Goal: Use online tool/utility: Utilize a website feature to perform a specific function

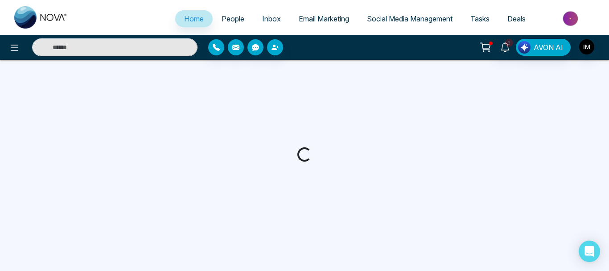
select select "*"
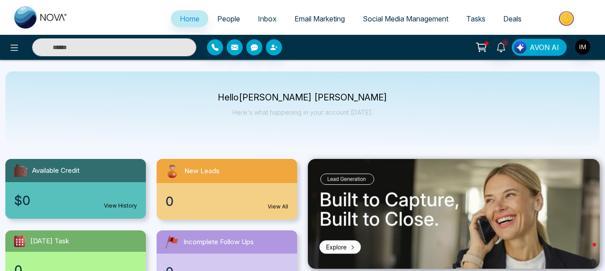
click at [533, 53] on button "AVON AI" at bounding box center [538, 47] width 55 height 17
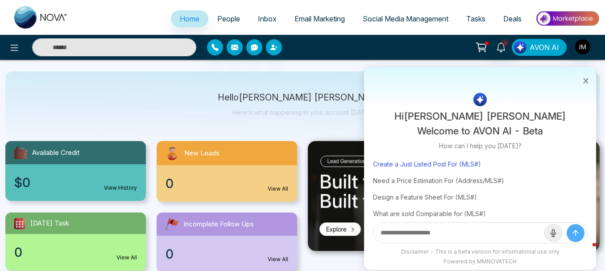
scroll to position [21, 0]
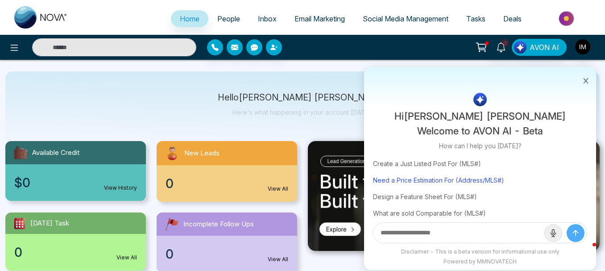
click at [451, 181] on div "Need a Price Estimation For (Address/MLS#)" at bounding box center [480, 180] width 214 height 16
type input "**********"
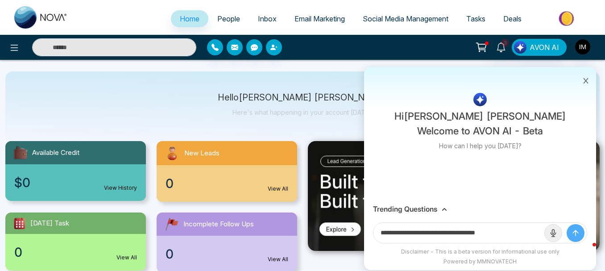
click at [576, 232] on icon "submit" at bounding box center [575, 232] width 9 height 9
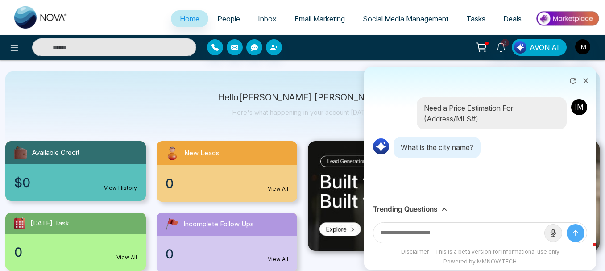
click at [450, 228] on input "text" at bounding box center [458, 232] width 171 height 20
type input "*****"
click at [566, 224] on button "submit" at bounding box center [575, 233] width 18 height 18
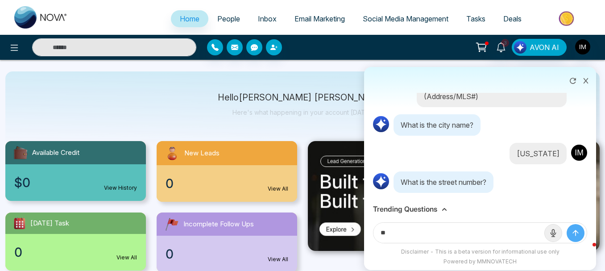
type input "**"
click at [566, 224] on button "submit" at bounding box center [575, 233] width 18 height 18
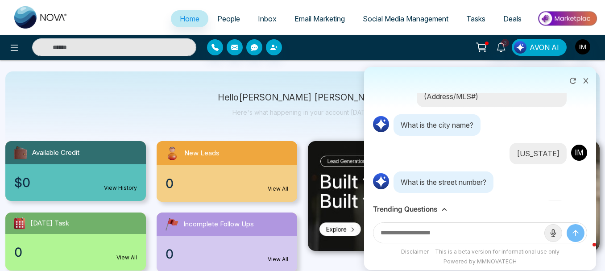
scroll to position [79, 0]
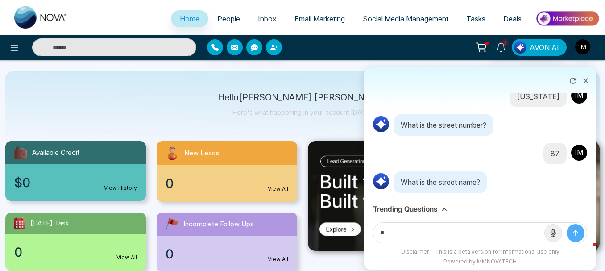
type input "*"
click at [566, 224] on button "submit" at bounding box center [575, 233] width 18 height 18
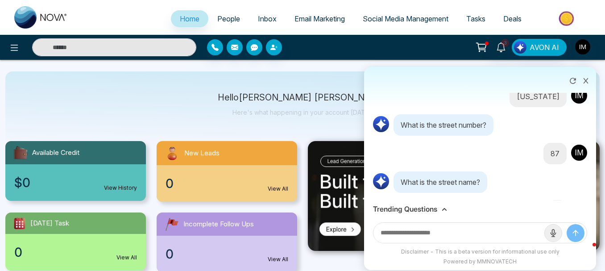
scroll to position [136, 0]
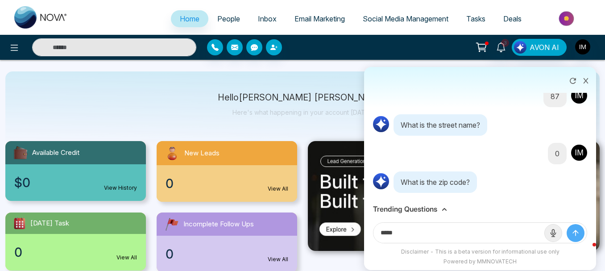
type input "*****"
click at [566, 224] on button "submit" at bounding box center [575, 233] width 18 height 18
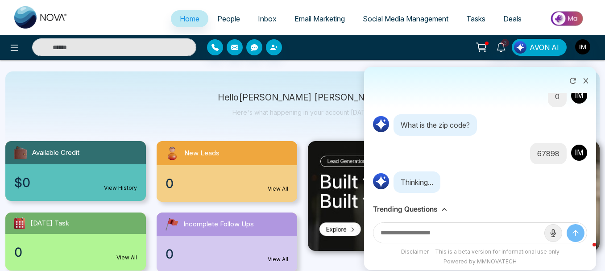
scroll to position [204, 0]
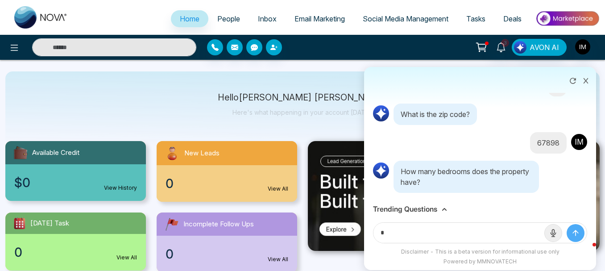
type input "*"
click at [566, 224] on button "submit" at bounding box center [575, 233] width 18 height 18
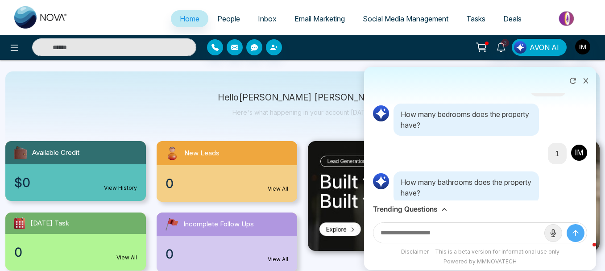
scroll to position [272, 0]
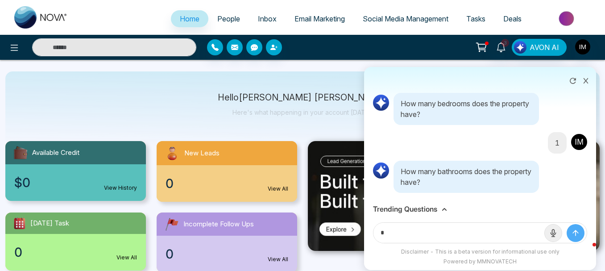
type input "*"
click at [566, 224] on button "submit" at bounding box center [575, 233] width 18 height 18
type input "*"
click at [566, 224] on button "submit" at bounding box center [575, 233] width 18 height 18
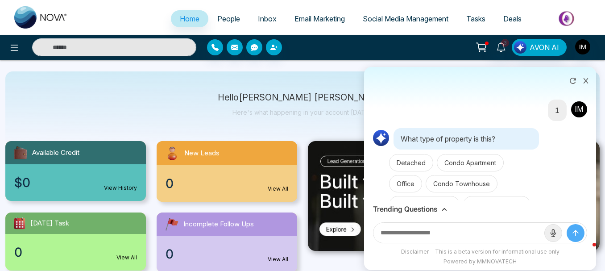
scroll to position [481, 0]
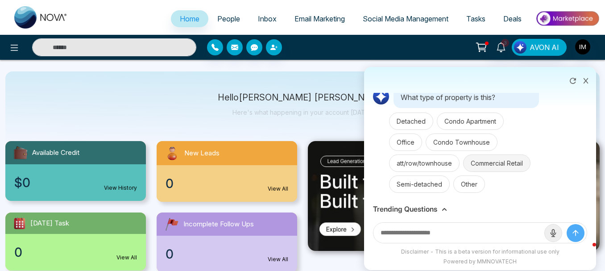
click at [490, 167] on button "Commercial Retail" at bounding box center [496, 162] width 67 height 17
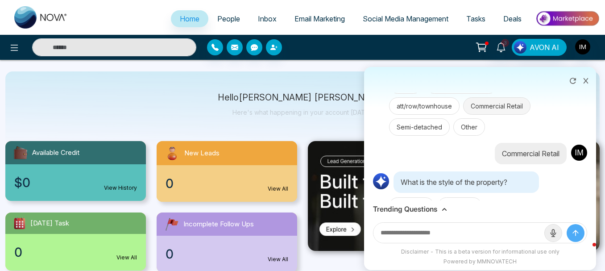
scroll to position [623, 0]
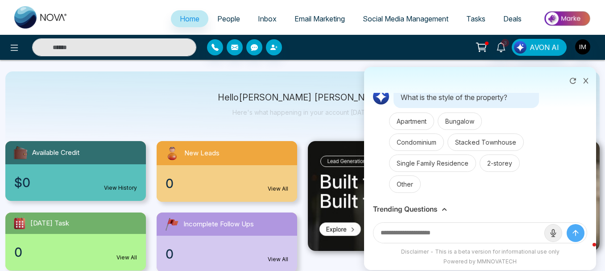
click at [490, 167] on button "2-storey" at bounding box center [499, 162] width 40 height 17
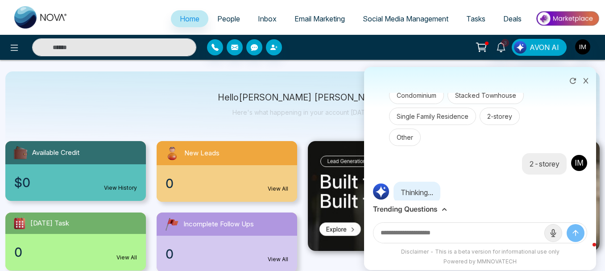
scroll to position [680, 0]
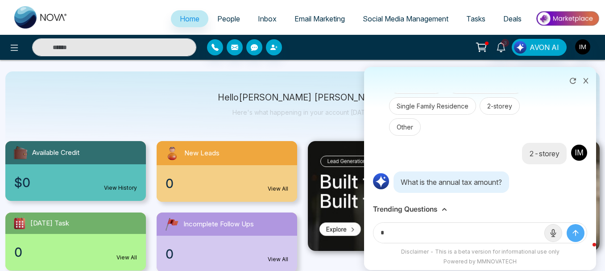
click at [485, 227] on input "*" at bounding box center [458, 232] width 171 height 20
type input "****"
click at [566, 224] on button "submit" at bounding box center [575, 233] width 18 height 18
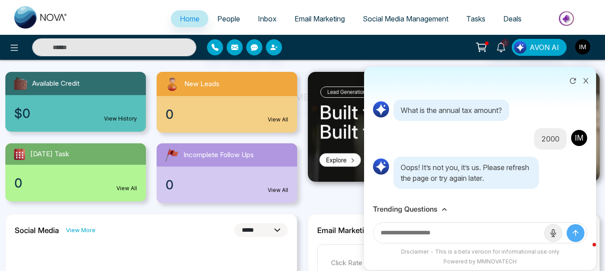
scroll to position [88, 0]
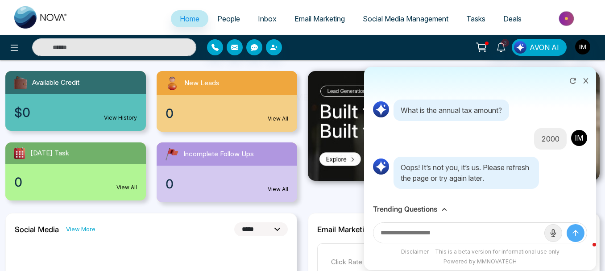
click at [509, 20] on span "Deals" at bounding box center [512, 18] width 18 height 9
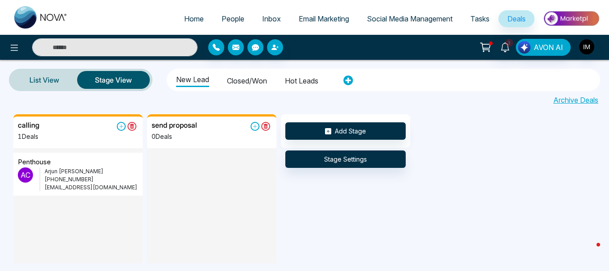
click at [475, 16] on span "Tasks" at bounding box center [479, 18] width 19 height 9
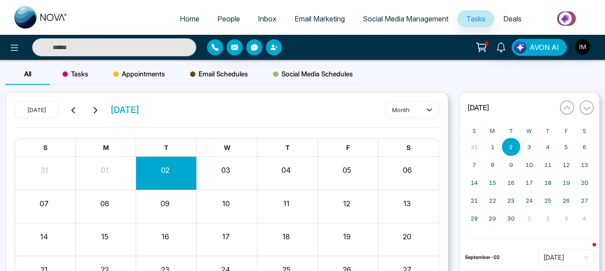
click at [427, 20] on span "Social Media Management" at bounding box center [405, 18] width 86 height 9
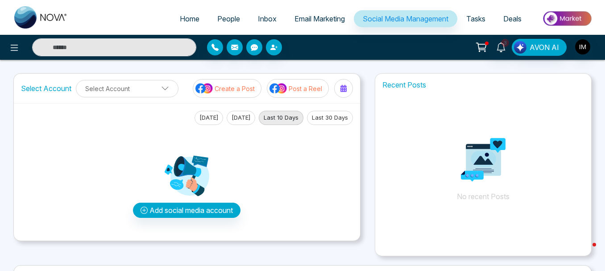
click at [311, 16] on span "Email Marketing" at bounding box center [319, 18] width 50 height 9
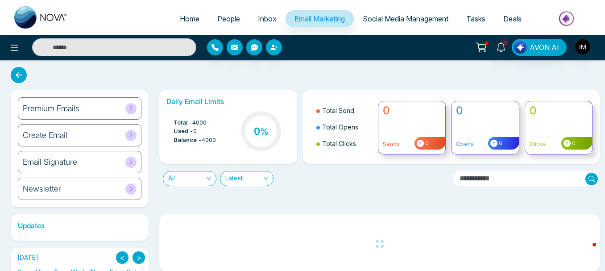
click at [226, 21] on span "People" at bounding box center [228, 18] width 23 height 9
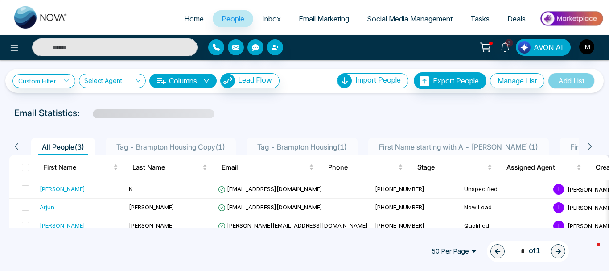
click at [193, 21] on span "Home" at bounding box center [194, 18] width 20 height 9
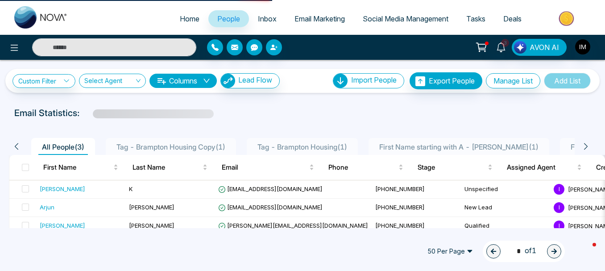
select select "*"
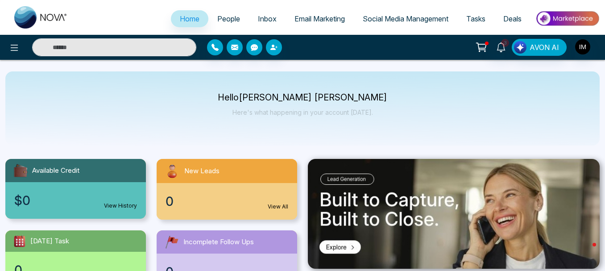
click at [222, 24] on link "People" at bounding box center [228, 18] width 41 height 17
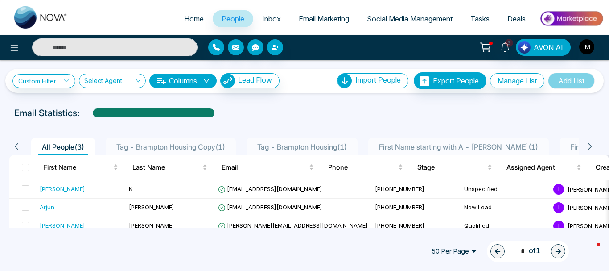
click at [190, 22] on span "Home" at bounding box center [194, 18] width 20 height 9
select select "*"
